Goal: Task Accomplishment & Management: Complete application form

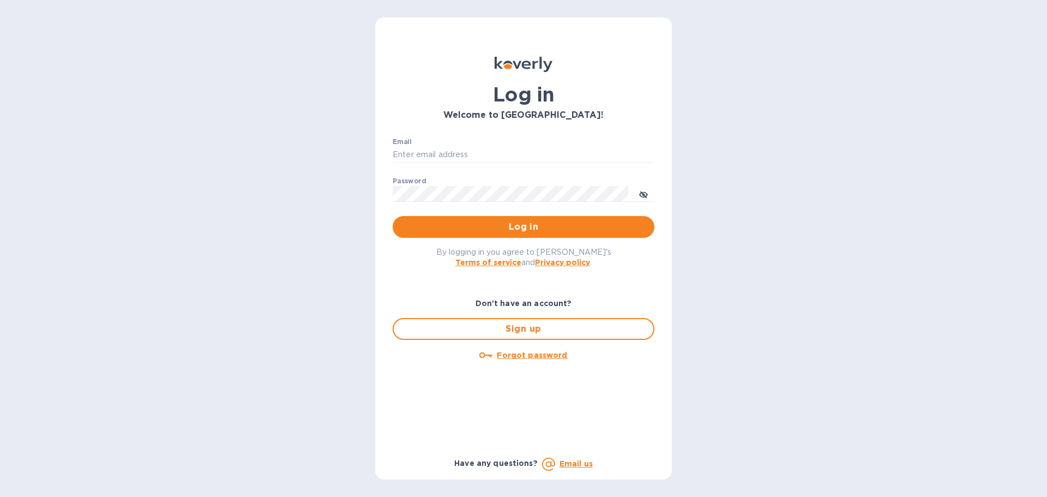
type input "ruthie@fermentaholics.com"
click at [499, 228] on span "Log in" at bounding box center [523, 226] width 244 height 13
type input "[PERSON_NAME][EMAIL_ADDRESS][DOMAIN_NAME]"
click at [504, 226] on span "Log in" at bounding box center [523, 226] width 244 height 13
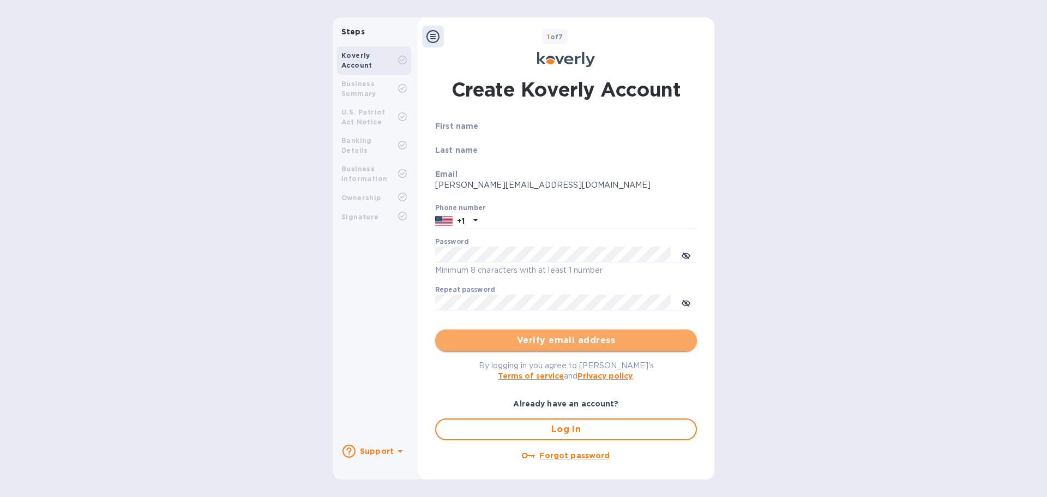
click at [572, 342] on span "Verify email address" at bounding box center [566, 340] width 244 height 13
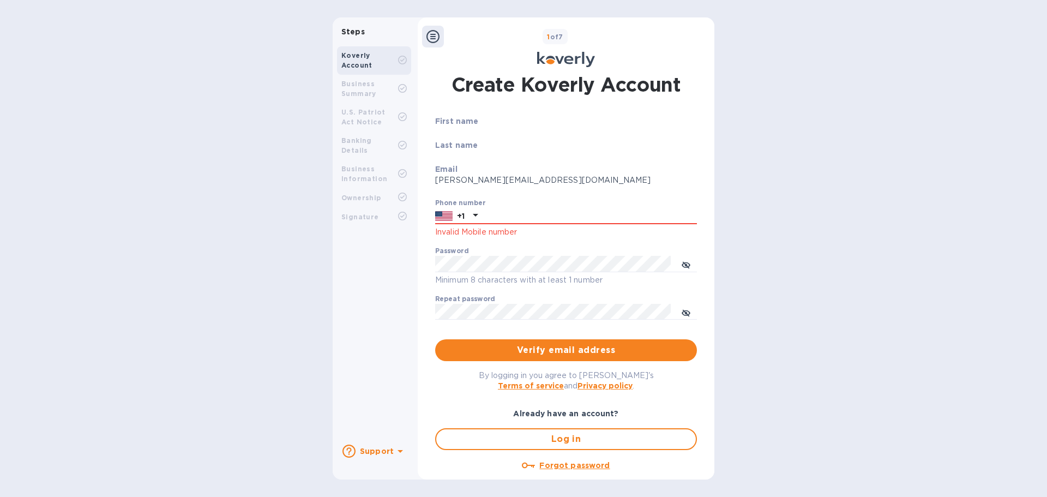
scroll to position [21, 0]
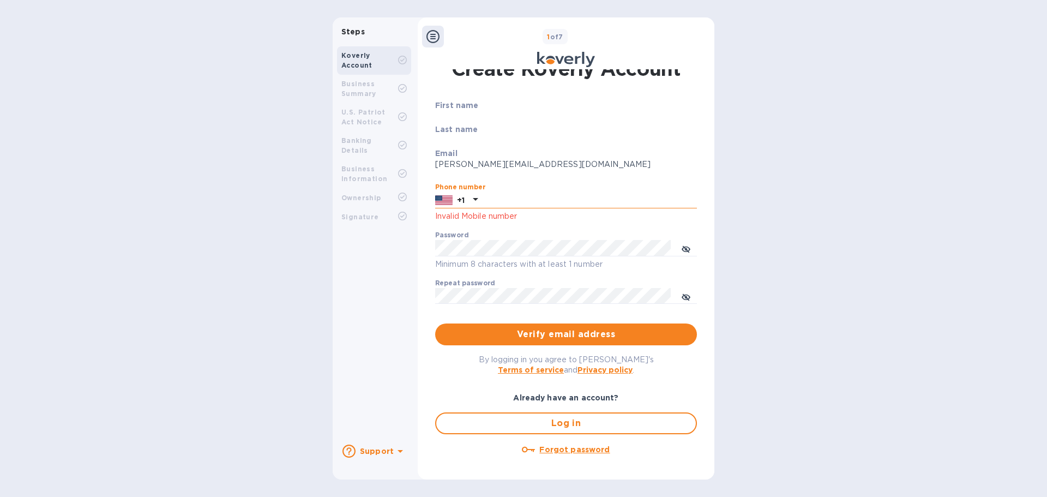
click at [503, 200] on input "text" at bounding box center [589, 200] width 215 height 16
type input "7272588359"
click at [802, 279] on div "Steps Koverly Account Business Summary U.S. Patriot Act Notice Banking Details …" at bounding box center [523, 248] width 1047 height 462
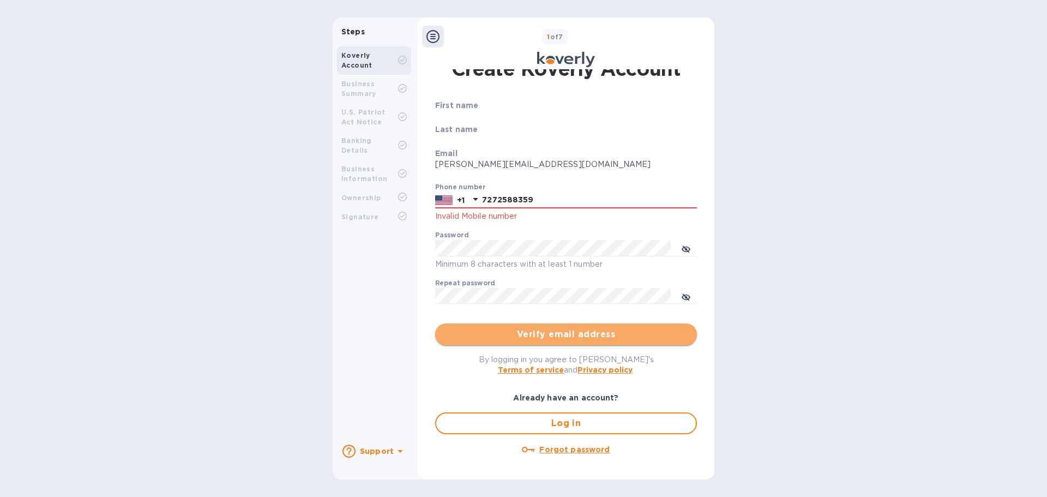
click at [565, 333] on span "Verify email address" at bounding box center [566, 334] width 244 height 13
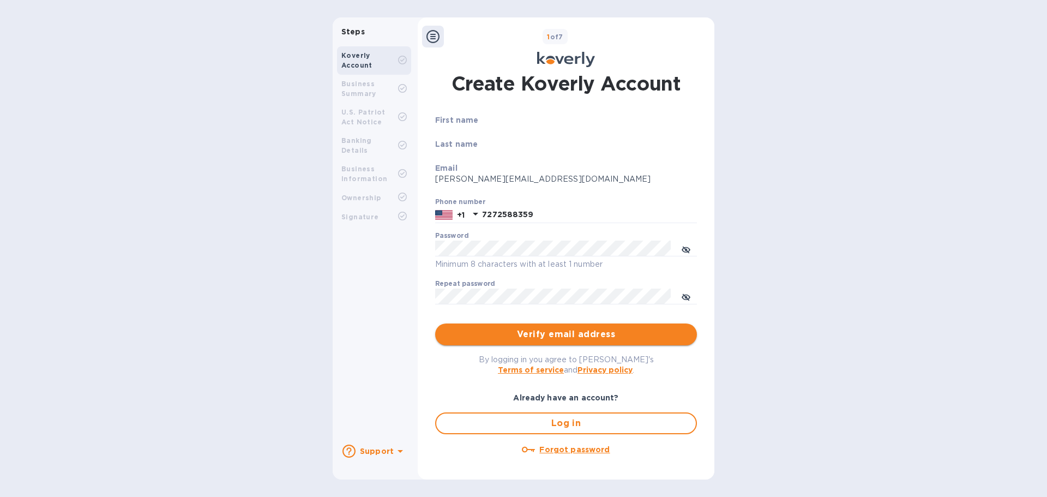
click at [562, 336] on span "Verify email address" at bounding box center [566, 334] width 244 height 13
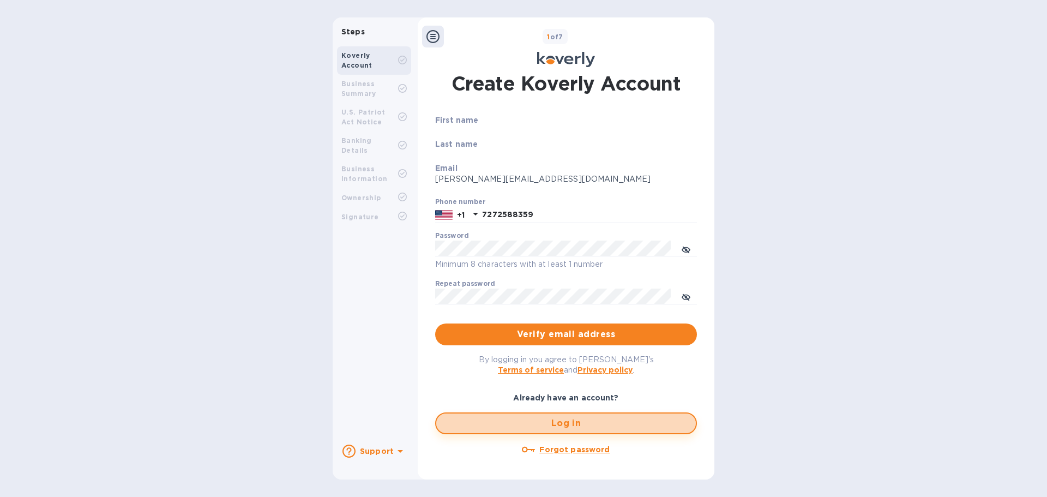
click at [546, 422] on span "Log in" at bounding box center [566, 422] width 242 height 13
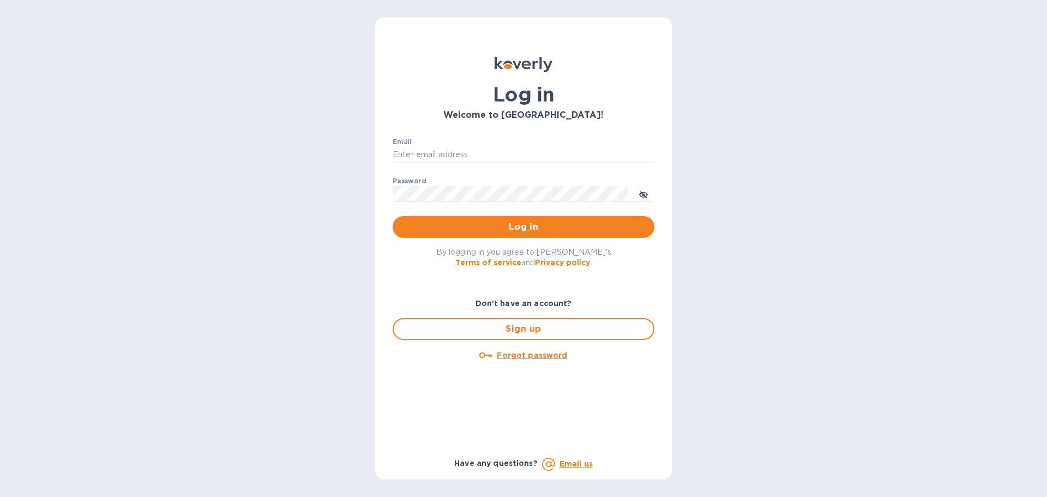
type input "[PERSON_NAME][EMAIL_ADDRESS][DOMAIN_NAME]"
click at [514, 230] on span "Log in" at bounding box center [523, 226] width 244 height 13
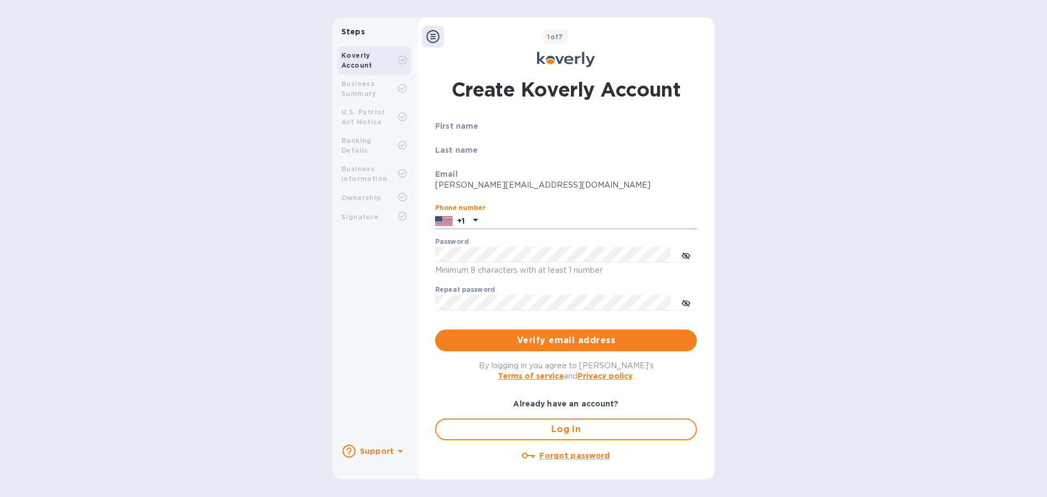
click at [523, 222] on input "text" at bounding box center [589, 221] width 215 height 16
type input "7272588359"
click at [805, 138] on div "Steps Koverly Account Business Summary U.S. Patriot Act Notice Banking Details …" at bounding box center [523, 248] width 1047 height 462
click at [560, 335] on span "Verify email address" at bounding box center [566, 340] width 244 height 13
click at [681, 256] on icon "toggle password visibility" at bounding box center [685, 254] width 9 height 5
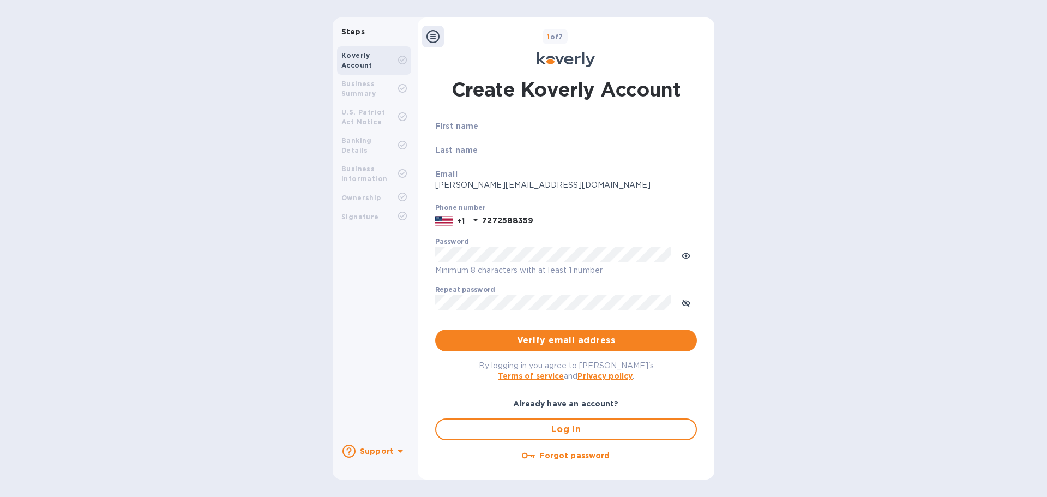
click at [781, 262] on div "Steps Koverly Account Business Summary U.S. Patriot Act Notice Banking Details …" at bounding box center [523, 248] width 1047 height 462
click at [583, 351] on div "First name Last name Email [PERSON_NAME][EMAIL_ADDRESS][DOMAIN_NAME] Phone numb…" at bounding box center [566, 295] width 262 height 350
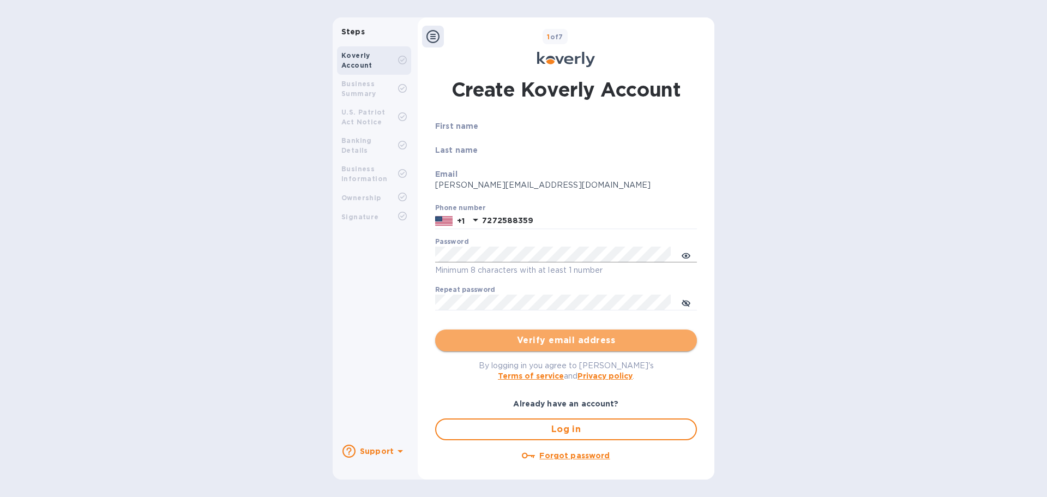
click at [577, 343] on span "Verify email address" at bounding box center [566, 340] width 244 height 13
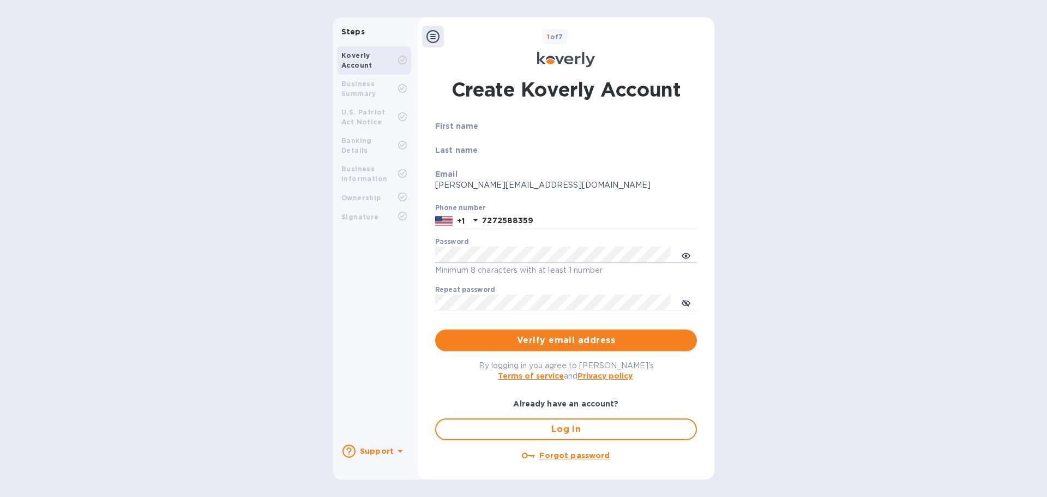
click at [744, 318] on div "Steps Koverly Account Business Summary U.S. Patriot Act Notice Banking Details …" at bounding box center [523, 248] width 1047 height 462
click at [690, 255] on button "toggle password visibility" at bounding box center [686, 254] width 22 height 22
click at [615, 223] on input "text" at bounding box center [589, 221] width 215 height 16
type input "7"
